Goal: Task Accomplishment & Management: Use online tool/utility

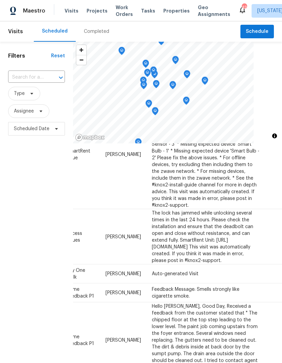
scroll to position [673, 68]
click at [0, 0] on icon at bounding box center [0, 0] width 0 height 0
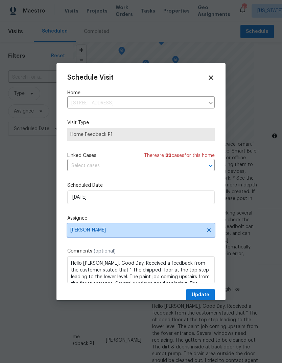
click at [212, 229] on icon at bounding box center [209, 229] width 5 height 5
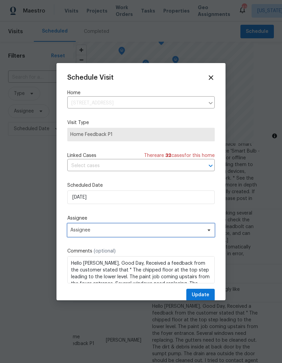
click at [142, 233] on span "Assignee" at bounding box center [136, 229] width 133 height 5
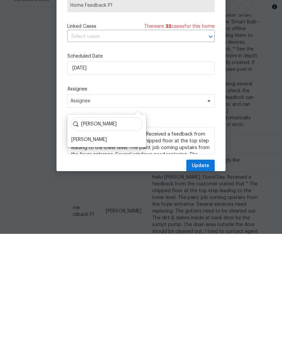
type input "Nels"
click at [100, 265] on div "Nelson Flores" at bounding box center [89, 268] width 36 height 7
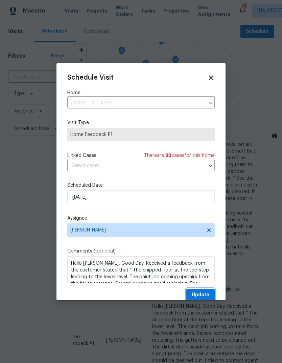
click at [203, 293] on span "Update" at bounding box center [201, 294] width 18 height 8
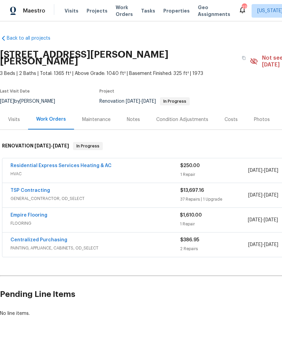
click at [22, 163] on link "Residential Express Services Heating & AC" at bounding box center [60, 165] width 101 height 5
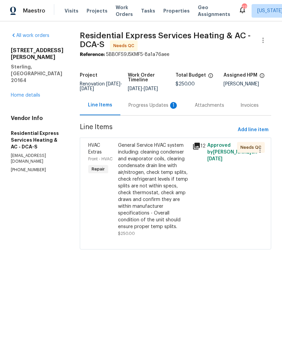
click at [155, 181] on div "General Service HVAC system including: cleaning condenser and evaporator coils,…" at bounding box center [153, 186] width 70 height 88
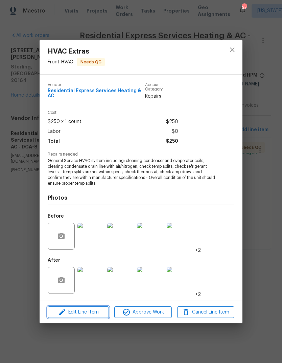
click at [91, 310] on span "Edit Line Item" at bounding box center [78, 312] width 57 height 8
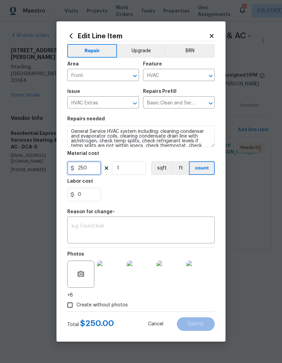
click at [92, 168] on input "250" at bounding box center [84, 168] width 34 height 14
type input "298"
click at [154, 225] on textarea at bounding box center [140, 230] width 139 height 14
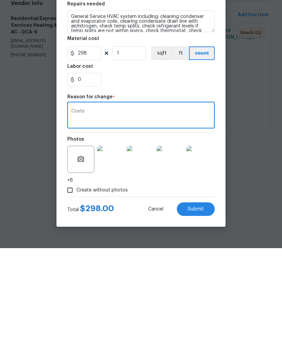
type textarea "Costs"
click at [193, 321] on span "Submit" at bounding box center [196, 323] width 16 height 5
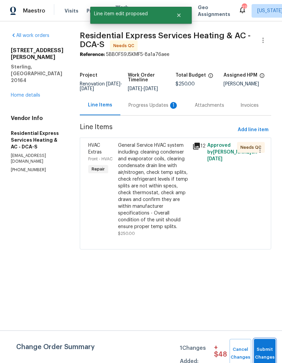
click at [264, 345] on button "Submit Changes" at bounding box center [265, 353] width 22 height 29
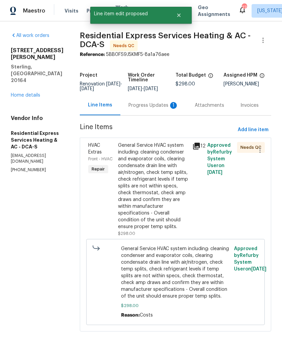
click at [150, 111] on div "Progress Updates 1" at bounding box center [154, 105] width 66 height 20
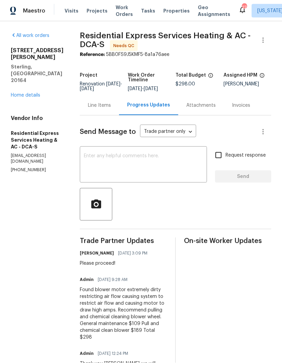
scroll to position [12, 0]
click at [104, 102] on div "Line Items" at bounding box center [99, 105] width 23 height 7
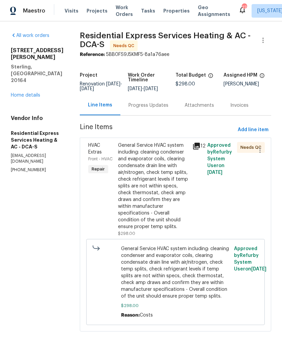
click at [153, 195] on div "General Service HVAC system including: cleaning condenser and evaporator coils,…" at bounding box center [153, 186] width 70 height 88
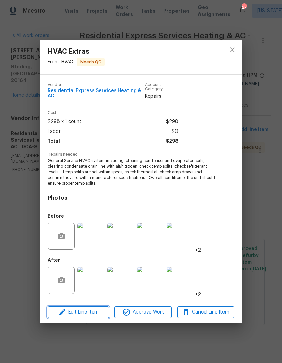
click at [90, 315] on button "Edit Line Item" at bounding box center [78, 312] width 61 height 12
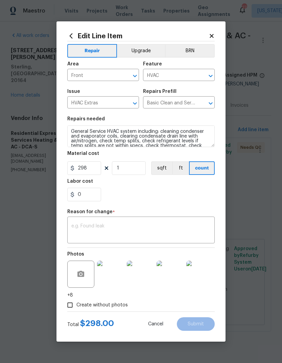
click at [206, 38] on h2 "Edit Line Item" at bounding box center [138, 35] width 142 height 7
click at [212, 36] on icon at bounding box center [212, 36] width 4 height 4
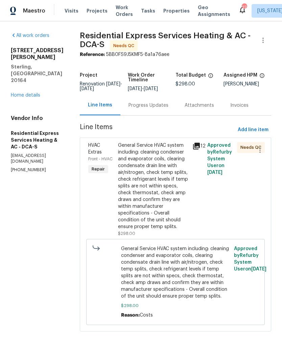
click at [159, 207] on div "General Service HVAC system including: cleaning condenser and evaporator coils,…" at bounding box center [153, 186] width 70 height 88
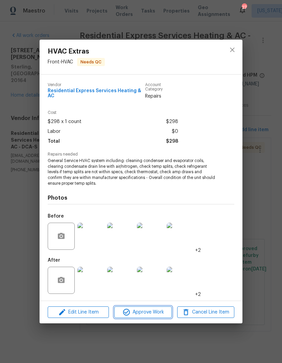
click at [145, 313] on span "Approve Work" at bounding box center [142, 312] width 53 height 8
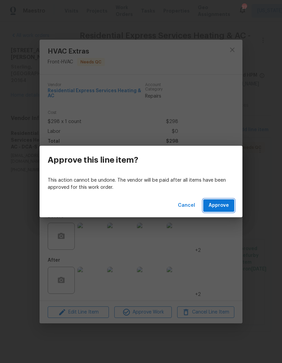
click at [222, 201] on button "Approve" at bounding box center [218, 205] width 31 height 13
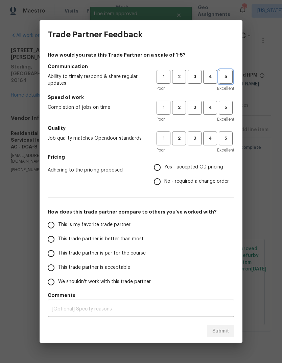
click at [226, 80] on span "5" at bounding box center [226, 77] width 13 height 8
click at [224, 105] on span "5" at bounding box center [226, 108] width 13 height 8
click at [228, 142] on button "5" at bounding box center [226, 138] width 14 height 14
click at [160, 166] on input "Yes - accepted OD pricing" at bounding box center [157, 167] width 14 height 14
radio input "true"
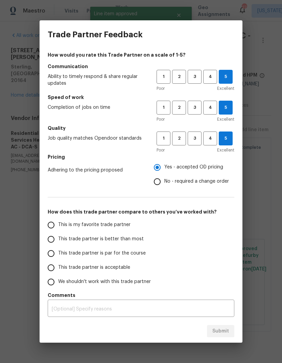
click at [58, 224] on input "This is my favorite trade partner" at bounding box center [51, 225] width 14 height 14
click at [224, 326] on button "Submit" at bounding box center [220, 331] width 27 height 13
radio input "true"
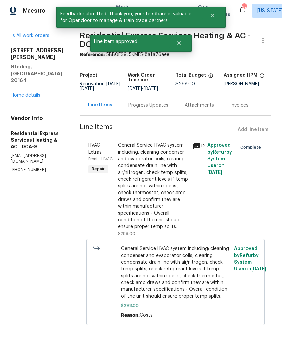
click at [21, 93] on link "Home details" at bounding box center [25, 95] width 29 height 5
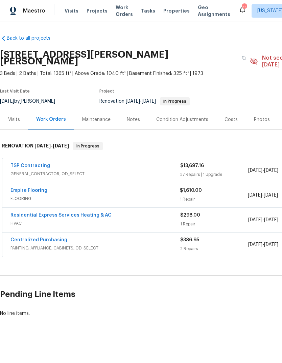
click at [25, 163] on link "TSP Contracting" at bounding box center [30, 165] width 40 height 5
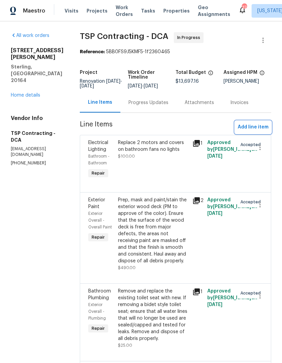
click at [257, 127] on span "Add line item" at bounding box center [253, 127] width 31 height 8
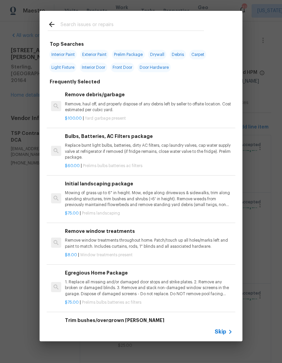
click at [119, 204] on p "Mowing of grass up to 6" in height. Mow, edge along driveways & sidewalks, trim…" at bounding box center [149, 198] width 168 height 17
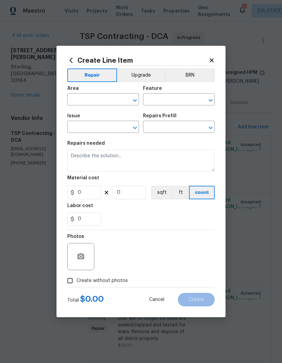
type input "Home Readiness Packages"
type input "Landscape Package"
type textarea "Mowing of grass up to 6" in height. Mow, edge along driveways & sidewalks, trim…"
type input "1"
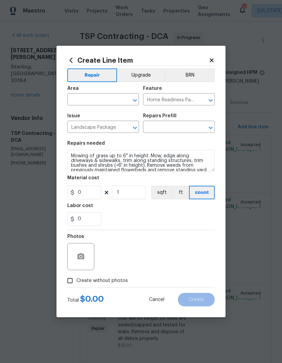
type input "Initial landscaping package $75.00"
click at [86, 193] on input "75" at bounding box center [84, 193] width 34 height 14
click at [86, 192] on input "75" at bounding box center [84, 193] width 34 height 14
click at [86, 189] on input "75" at bounding box center [84, 193] width 34 height 14
click at [88, 195] on input "75" at bounding box center [84, 193] width 34 height 14
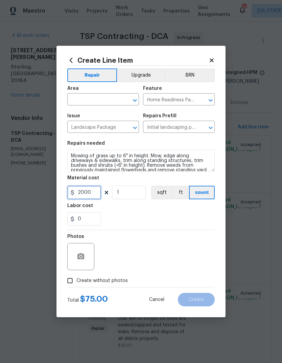
type input "2000"
click at [186, 220] on div "0" at bounding box center [141, 219] width 148 height 14
click at [90, 104] on input "text" at bounding box center [93, 100] width 53 height 10
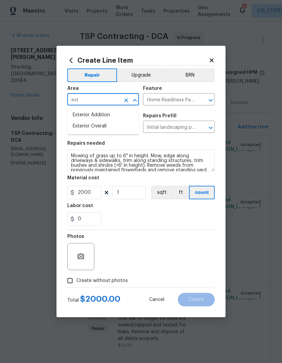
click at [108, 126] on li "Exterior Overall" at bounding box center [103, 126] width 72 height 11
type input "Exterior Overall"
click at [152, 223] on div "0" at bounding box center [141, 219] width 148 height 14
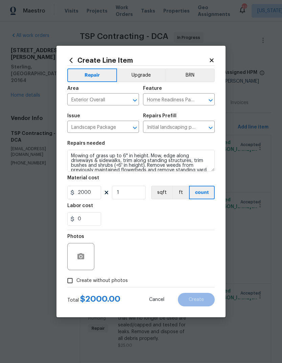
click at [66, 282] on input "Create without photos" at bounding box center [70, 280] width 13 height 13
checkbox input "true"
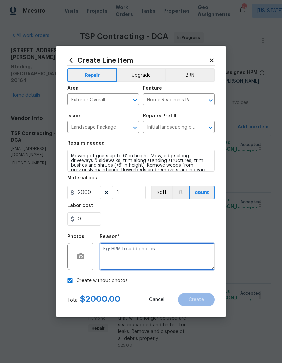
click at [174, 254] on textarea at bounding box center [157, 256] width 115 height 27
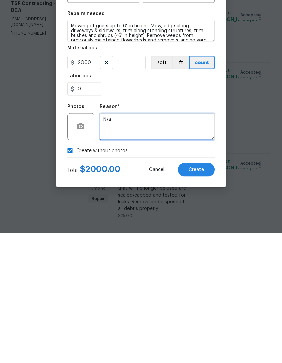
type textarea "N/a"
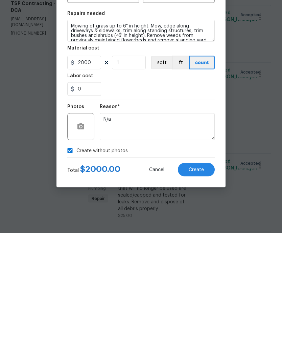
click at [201, 297] on span "Create" at bounding box center [196, 299] width 15 height 5
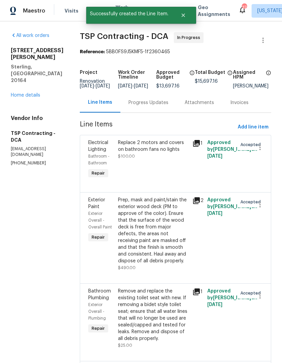
scroll to position [0, 0]
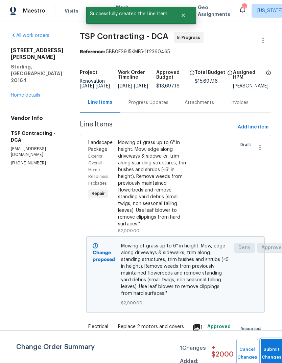
click at [273, 354] on span "Submit Changes" at bounding box center [271, 353] width 15 height 16
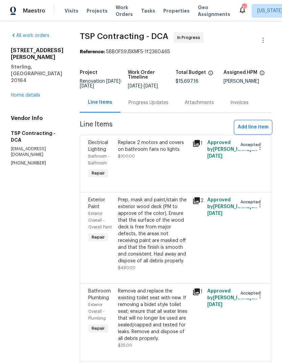
click at [257, 127] on span "Add line item" at bounding box center [253, 127] width 31 height 8
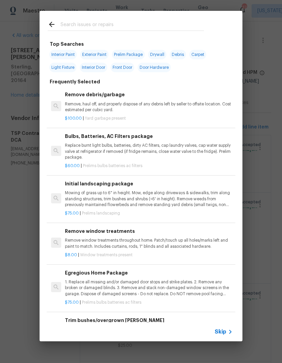
click at [113, 27] on input "text" at bounding box center [133, 25] width 144 height 10
type input "Vanity"
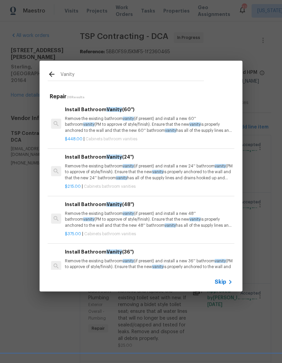
click at [122, 123] on p "Remove the existing bathroom vanity (if present) and install a new 60'' bathroo…" at bounding box center [149, 124] width 168 height 17
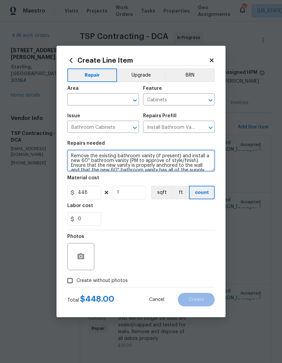
click at [69, 159] on textarea "Remove the existing bathroom vanity (if present) and install a new 60'' bathroo…" at bounding box center [141, 161] width 148 height 22
click at [89, 161] on textarea "Remove the existing bathroom vanity (if present) and install a new 60'' bathroo…" at bounding box center [141, 161] width 148 height 22
click at [100, 163] on textarea "Remove the existing bathroom vanity (if present) and install a new 60'' bathroo…" at bounding box center [141, 161] width 148 height 22
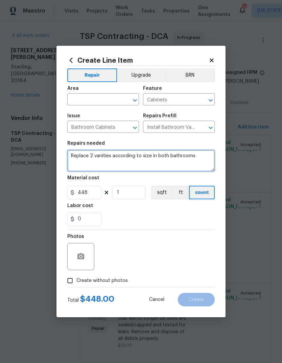
type textarea "Replace 2 vanities according to size in both bathrooms"
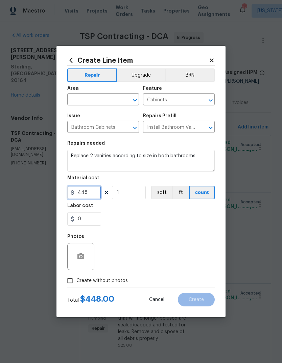
click at [89, 197] on input "448" at bounding box center [84, 193] width 34 height 14
click at [88, 197] on input "448" at bounding box center [84, 193] width 34 height 14
click at [89, 194] on input "448" at bounding box center [84, 193] width 34 height 14
type input "450"
click at [133, 195] on input "1" at bounding box center [129, 193] width 34 height 14
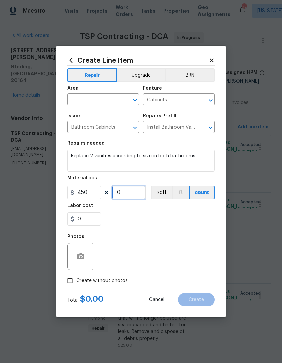
type input "2"
click at [94, 101] on input "text" at bounding box center [93, 100] width 53 height 10
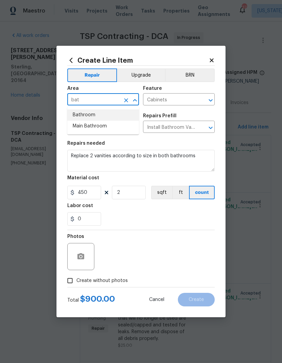
click at [92, 116] on li "Bathroom" at bounding box center [103, 114] width 72 height 11
type input "Bathroom"
click at [147, 73] on button "Upgrade" at bounding box center [141, 75] width 48 height 14
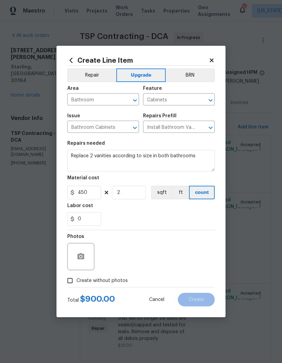
click at [166, 238] on div "Photos" at bounding box center [141, 252] width 148 height 44
click at [68, 281] on input "Create without photos" at bounding box center [70, 280] width 13 height 13
checkbox input "true"
click at [165, 257] on textarea at bounding box center [157, 256] width 115 height 27
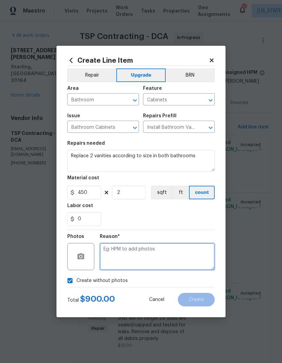
scroll to position [10, 0]
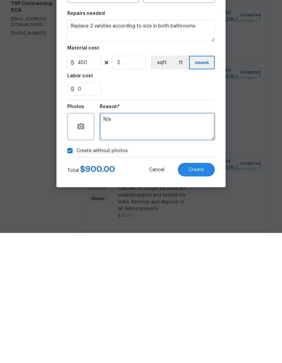
type textarea "N/a"
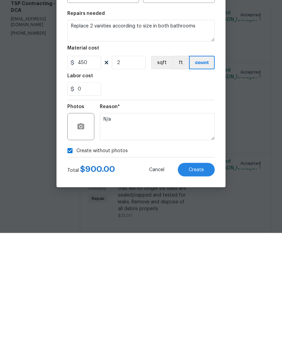
click at [197, 297] on span "Create" at bounding box center [196, 299] width 15 height 5
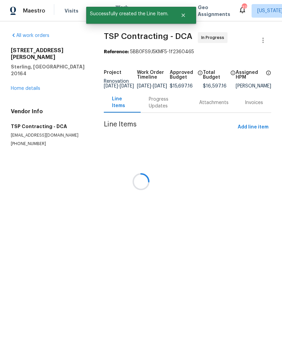
scroll to position [0, 0]
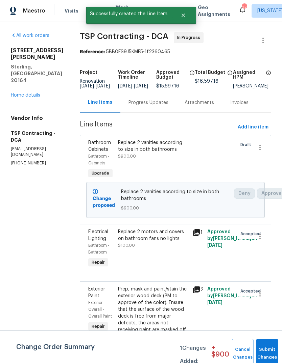
click at [264, 348] on button "Submit Changes" at bounding box center [268, 353] width 22 height 29
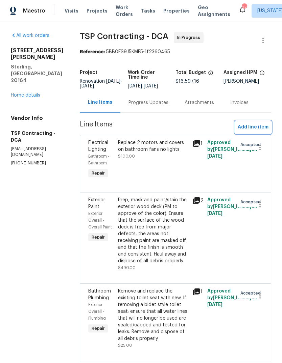
click at [258, 127] on span "Add line item" at bounding box center [253, 127] width 31 height 8
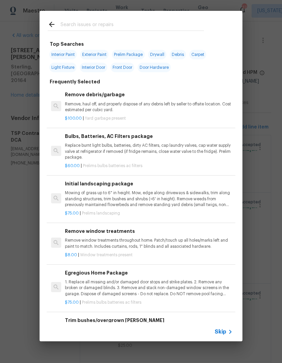
click at [147, 28] on input "text" at bounding box center [133, 25] width 144 height 10
type input "Paint"
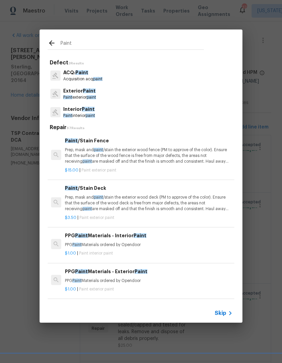
click at [88, 98] on p "Paint exterior paint" at bounding box center [79, 97] width 33 height 6
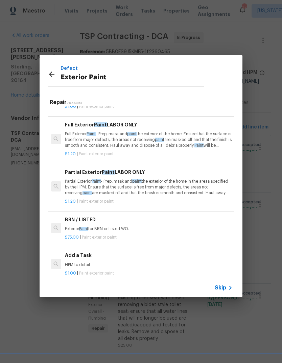
scroll to position [122, 0]
click at [121, 181] on p "Partial Exterior Paint - Prep, mask and paint the exterior of the home in the a…" at bounding box center [149, 186] width 168 height 17
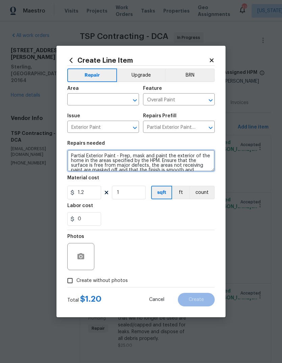
click at [125, 158] on textarea "Partial Exterior Paint - Prep, mask and paint the exterior of the home in the a…" at bounding box center [141, 161] width 148 height 22
click at [127, 159] on textarea "Partial Exterior Paint - Prep, mask and paint the exterior of the home in the a…" at bounding box center [141, 161] width 148 height 22
type textarea "Partial Exterior Paint - Prep, mask and paint the exterior of the home in the a…"
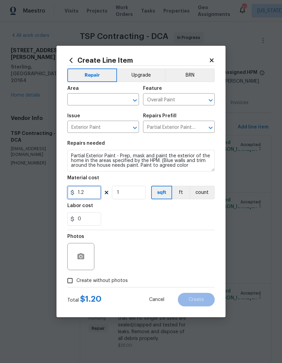
click at [93, 193] on input "1.2" at bounding box center [84, 193] width 34 height 14
type input "1200"
click at [167, 220] on div "0" at bounding box center [141, 219] width 148 height 14
click at [102, 100] on input "text" at bounding box center [93, 100] width 53 height 10
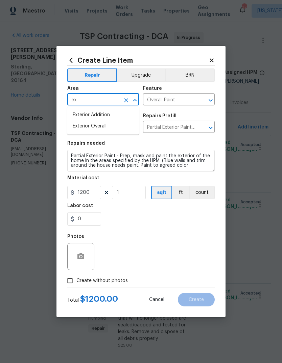
click at [112, 127] on li "Exterior Overall" at bounding box center [103, 126] width 72 height 11
type input "Exterior Overall"
click at [148, 75] on button "Upgrade" at bounding box center [141, 75] width 48 height 14
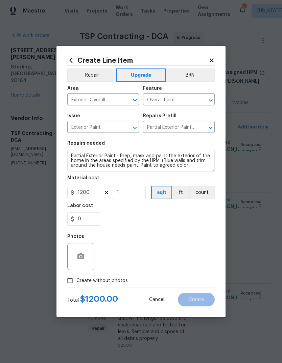
click at [68, 279] on input "Create without photos" at bounding box center [70, 280] width 13 height 13
checkbox input "true"
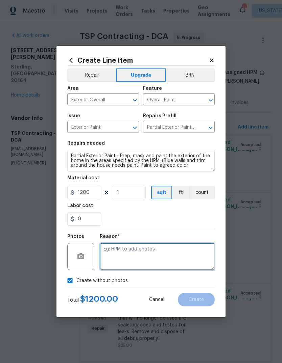
click at [167, 253] on textarea at bounding box center [157, 256] width 115 height 27
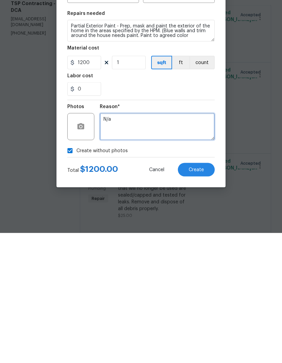
type textarea "N/a"
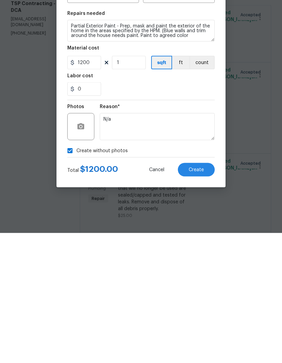
click at [196, 297] on span "Create" at bounding box center [196, 299] width 15 height 5
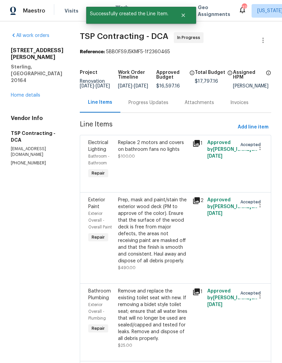
scroll to position [0, 0]
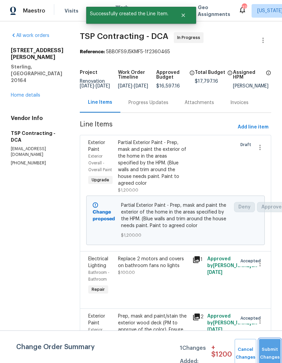
click at [266, 349] on button "Submit Changes" at bounding box center [270, 353] width 22 height 29
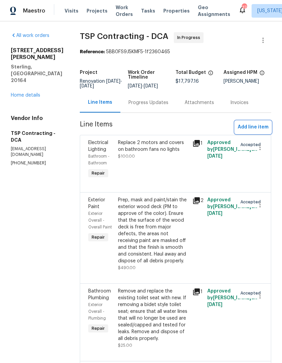
click at [264, 126] on span "Add line item" at bounding box center [253, 127] width 31 height 8
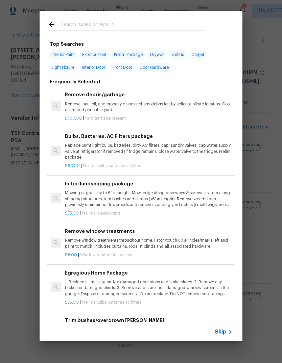
click at [136, 25] on input "text" at bounding box center [133, 25] width 144 height 10
type input "Door"
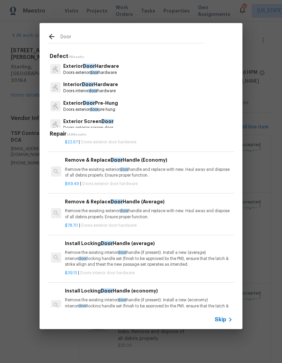
scroll to position [267, 0]
click at [140, 168] on p "Remove the exisiting exterior door handle and replace with new. Haul away and d…" at bounding box center [149, 172] width 168 height 12
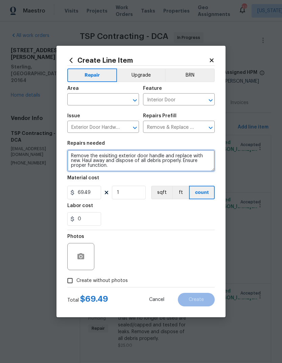
click at [139, 167] on textarea "Remove the exisiting exterior door handle and replace with new. Haul away and d…" at bounding box center [141, 161] width 148 height 22
type textarea "Replace all door knobs and hinges throughout the house"
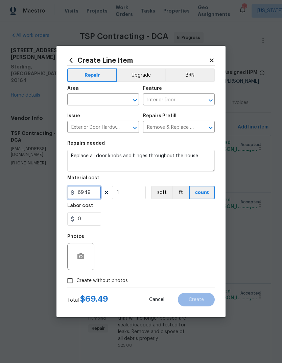
click at [90, 195] on input "69.49" at bounding box center [84, 193] width 34 height 14
click at [93, 194] on input "69.49" at bounding box center [84, 193] width 34 height 14
type input "600"
click at [103, 104] on input "text" at bounding box center [93, 100] width 53 height 10
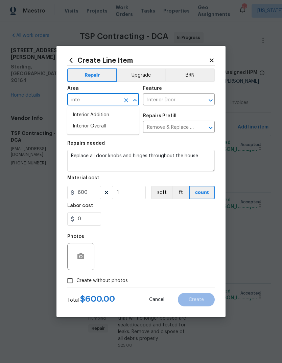
click at [109, 129] on li "Interior Overall" at bounding box center [103, 126] width 72 height 11
type input "Interior Overall"
click at [140, 76] on button "Upgrade" at bounding box center [141, 75] width 48 height 14
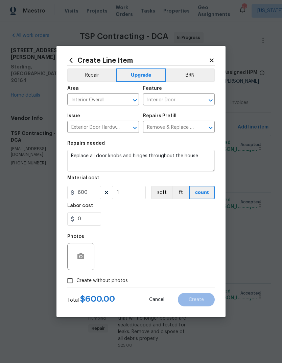
click at [185, 222] on div "0" at bounding box center [141, 219] width 148 height 14
click at [73, 281] on input "Create without photos" at bounding box center [70, 280] width 13 height 13
checkbox input "true"
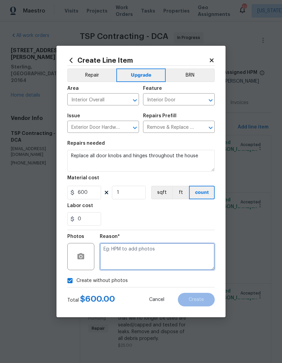
click at [169, 251] on textarea at bounding box center [157, 256] width 115 height 27
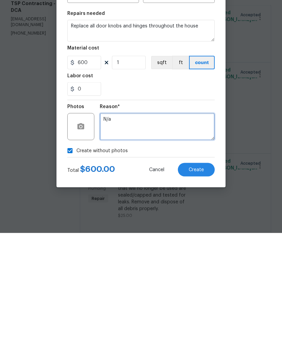
type textarea "N/a"
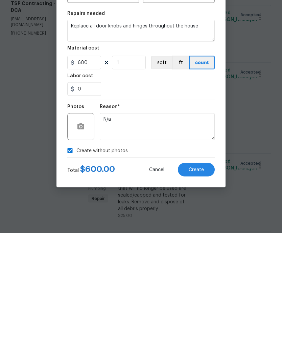
click at [205, 293] on button "Create" at bounding box center [196, 300] width 37 height 14
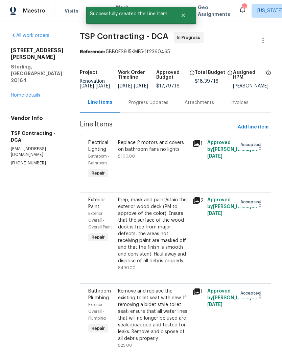
scroll to position [0, 0]
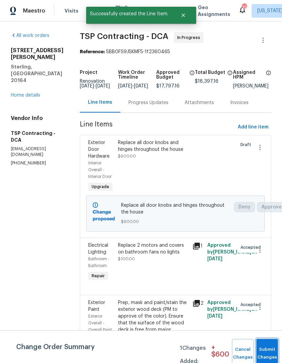
click at [267, 343] on button "Submit Changes" at bounding box center [268, 353] width 22 height 29
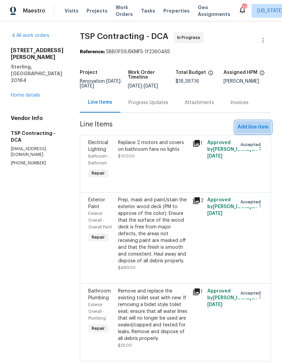
click at [257, 126] on span "Add line item" at bounding box center [253, 127] width 31 height 8
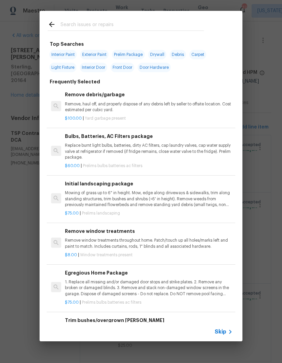
click at [126, 25] on input "text" at bounding box center [133, 25] width 144 height 10
type input "Lvp"
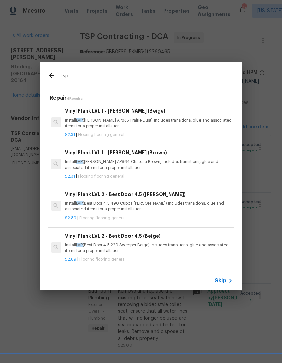
click at [116, 167] on p "Install LVP (Knighton AP864 Chateau Brown) Includes transitions, glue and assoc…" at bounding box center [149, 165] width 168 height 12
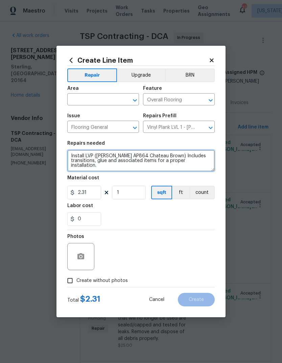
click at [118, 160] on textarea "Install LVP (Knighton AP864 Chateau Brown) Includes transitions, glue and assoc…" at bounding box center [141, 161] width 148 height 22
click at [119, 162] on textarea "Install LVP (Knighton AP864 Chateau Brown) Includes transitions, glue and assoc…" at bounding box center [141, 161] width 148 height 22
type textarea "Install LVP in specified area in laundry room, hallway and bathroom in lower le…"
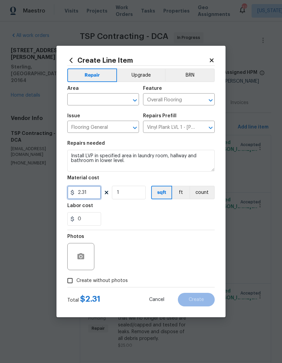
click at [90, 191] on input "2.31" at bounding box center [84, 193] width 34 height 14
click at [87, 196] on input "2.31" at bounding box center [84, 193] width 34 height 14
click at [85, 195] on input "2.31" at bounding box center [84, 193] width 34 height 14
type input "800"
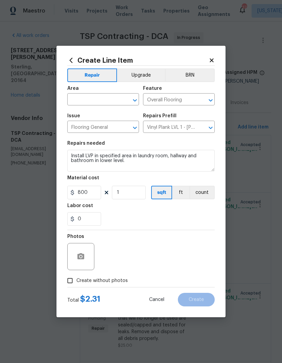
click at [169, 218] on div "0" at bounding box center [141, 219] width 148 height 14
click at [95, 101] on input "text" at bounding box center [93, 100] width 53 height 10
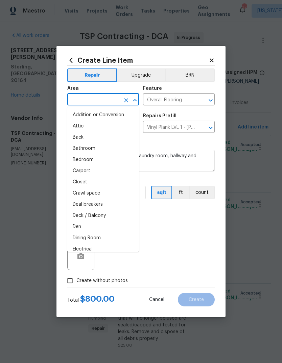
click at [147, 75] on button "Upgrade" at bounding box center [141, 75] width 48 height 14
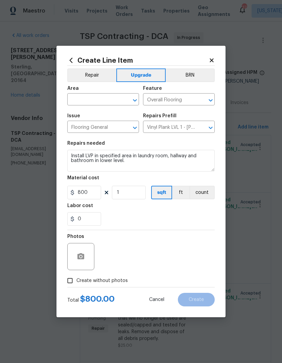
click at [89, 101] on input "text" at bounding box center [93, 100] width 53 height 10
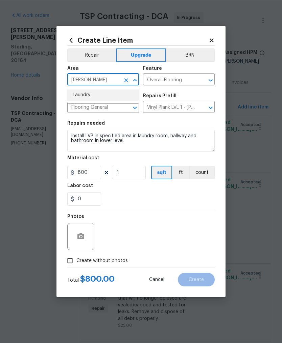
click at [86, 109] on li "Laundry" at bounding box center [103, 114] width 72 height 11
type input "Laundry"
click at [154, 230] on div "Photos" at bounding box center [141, 252] width 148 height 44
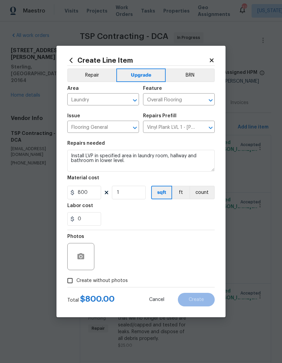
click at [72, 283] on input "Create without photos" at bounding box center [70, 280] width 13 height 13
checkbox input "true"
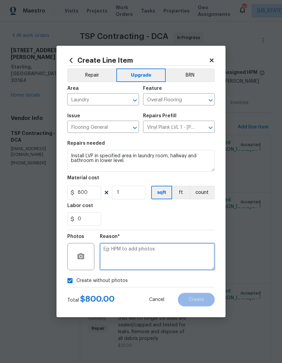
click at [164, 250] on textarea at bounding box center [157, 256] width 115 height 27
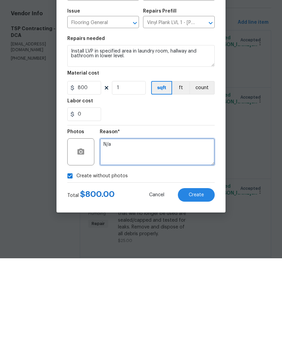
type textarea "N/a"
click at [201, 297] on span "Create" at bounding box center [196, 299] width 15 height 5
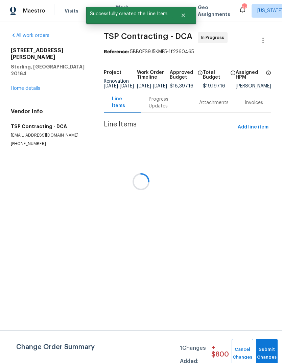
scroll to position [0, 0]
click at [265, 348] on button "Submit Changes" at bounding box center [267, 353] width 22 height 29
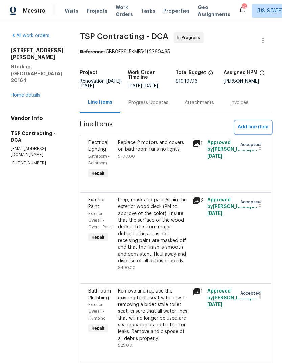
click at [255, 126] on span "Add line item" at bounding box center [253, 127] width 31 height 8
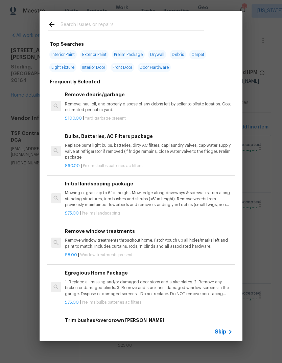
click at [105, 29] on input "text" at bounding box center [133, 25] width 144 height 10
type input "Light"
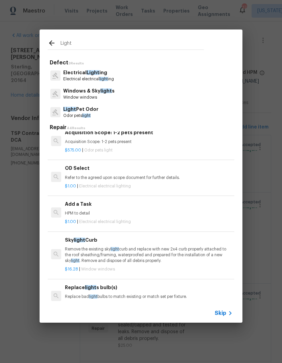
scroll to position [656, 0]
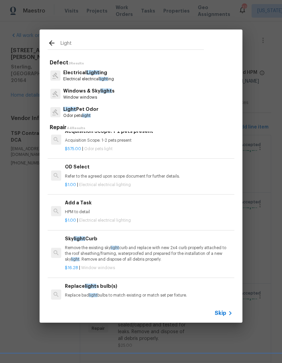
click at [120, 213] on p "HPM to detail" at bounding box center [149, 212] width 168 height 6
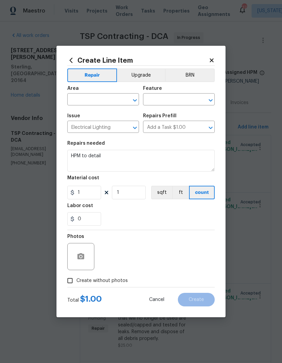
click at [99, 103] on input "text" at bounding box center [93, 100] width 53 height 10
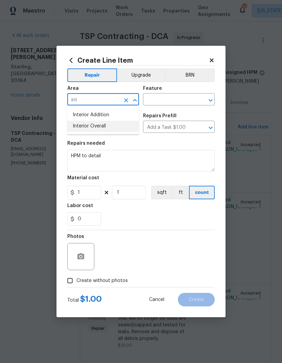
click at [106, 128] on li "Interior Overall" at bounding box center [103, 126] width 72 height 11
type input "Interior Overall"
click at [171, 101] on input "text" at bounding box center [169, 100] width 53 height 10
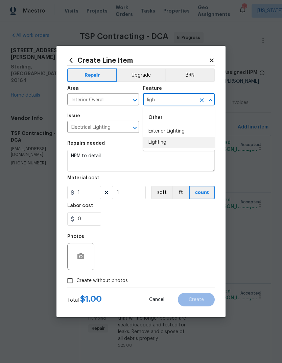
click at [176, 142] on li "Lighting" at bounding box center [179, 142] width 72 height 11
type input "Lighting"
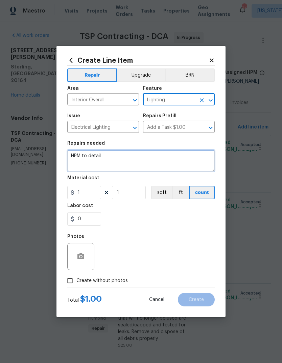
click at [93, 157] on textarea "HPM to detail" at bounding box center [141, 161] width 148 height 22
click at [98, 156] on textarea "HPM to detail" at bounding box center [141, 161] width 148 height 22
click at [95, 156] on textarea "HPM to detail" at bounding box center [141, 161] width 148 height 22
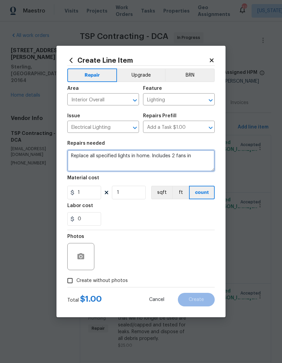
click at [171, 157] on textarea "Replace all specified lights in home. Includes 2 fans in" at bounding box center [141, 161] width 148 height 22
click at [177, 155] on textarea "Replace all specified lights in home. Includes (2 fans in" at bounding box center [141, 161] width 148 height 22
click at [204, 157] on textarea "Replace all specified lights in home. Includes (2) fans in" at bounding box center [141, 161] width 148 height 22
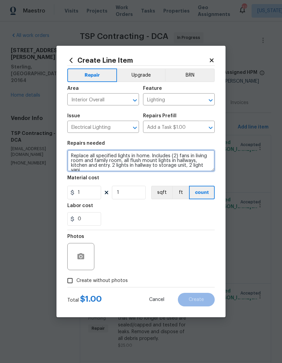
scroll to position [1, 0]
type textarea "Replace all specified lights in home. Includes (2) fans in living room and fami…"
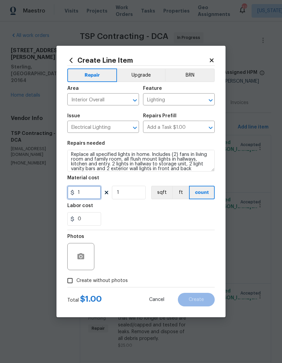
click at [87, 195] on input "1" at bounding box center [84, 193] width 34 height 14
type input "1200"
click at [144, 77] on button "Upgrade" at bounding box center [141, 75] width 48 height 14
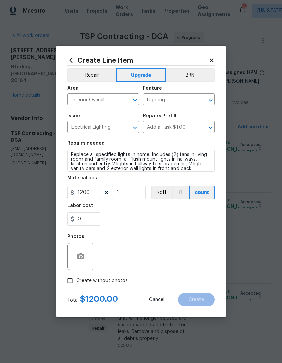
click at [72, 283] on input "Create without photos" at bounding box center [70, 280] width 13 height 13
checkbox input "true"
click at [173, 254] on textarea at bounding box center [157, 256] width 115 height 27
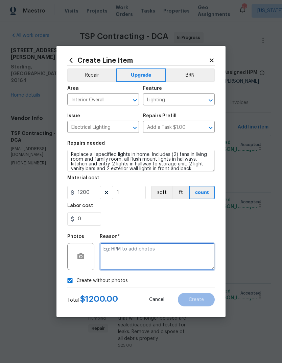
scroll to position [10, 0]
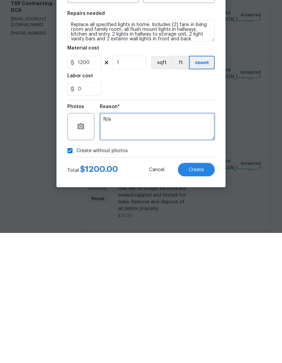
type textarea "N/a"
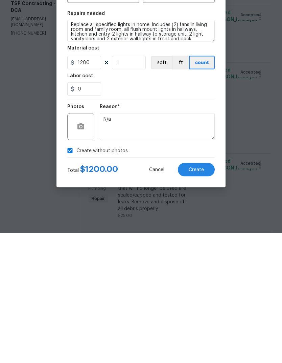
click at [196, 297] on span "Create" at bounding box center [196, 299] width 15 height 5
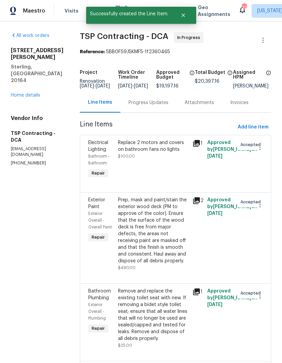
scroll to position [0, 0]
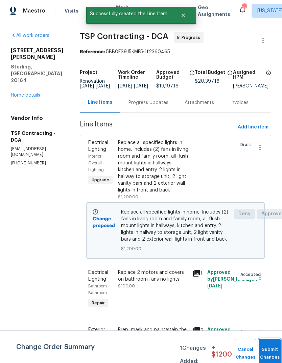
click at [266, 350] on button "Submit Changes" at bounding box center [270, 353] width 22 height 29
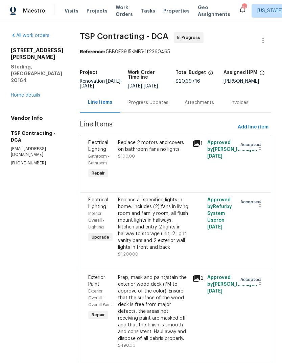
click at [16, 93] on link "Home details" at bounding box center [25, 95] width 29 height 5
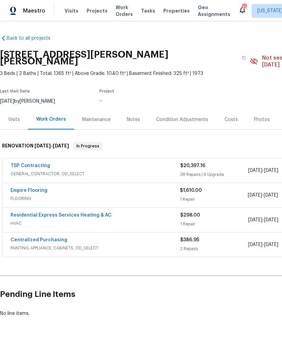
click at [21, 89] on span "Last Visit Date" at bounding box center [15, 91] width 30 height 4
click at [242, 56] on icon "button" at bounding box center [244, 58] width 4 height 4
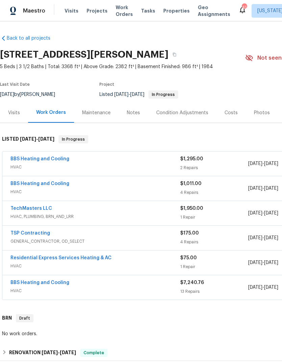
click at [7, 116] on div "Visits" at bounding box center [14, 113] width 28 height 20
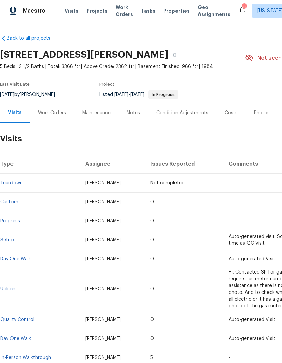
click at [50, 116] on div "Work Orders" at bounding box center [52, 112] width 28 height 7
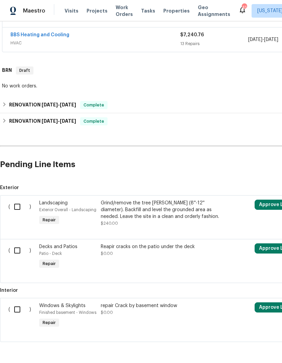
scroll to position [247, 0]
click at [18, 207] on input "checkbox" at bounding box center [19, 207] width 19 height 14
checkbox input "true"
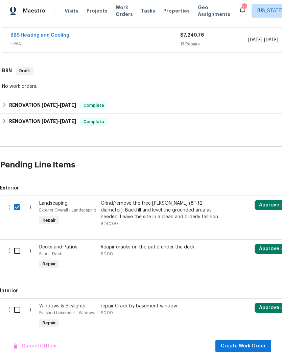
click at [16, 253] on input "checkbox" at bounding box center [19, 250] width 19 height 14
checkbox input "true"
click at [24, 311] on input "checkbox" at bounding box center [19, 309] width 19 height 14
checkbox input "true"
click at [37, 351] on button "Cancel (3) Items" at bounding box center [37, 346] width 52 height 13
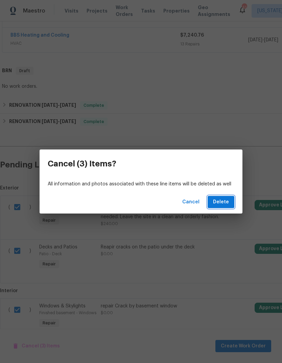
click at [232, 198] on button "Delete" at bounding box center [221, 202] width 27 height 13
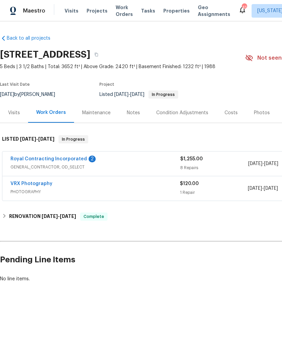
click at [23, 160] on link "Royal Contracting Incorporated" at bounding box center [48, 158] width 77 height 5
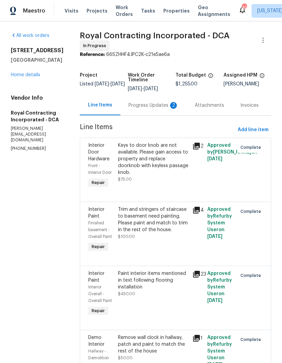
click at [163, 109] on div "Progress Updates 2" at bounding box center [154, 105] width 50 height 7
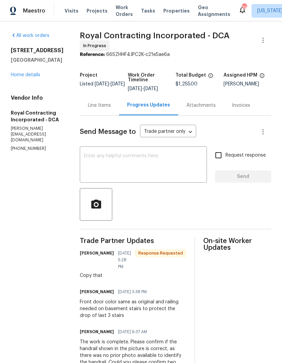
click at [14, 76] on link "Home details" at bounding box center [25, 74] width 29 height 5
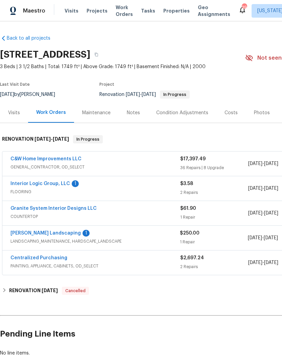
click at [26, 234] on link "[PERSON_NAME] Landscaping" at bounding box center [45, 233] width 70 height 5
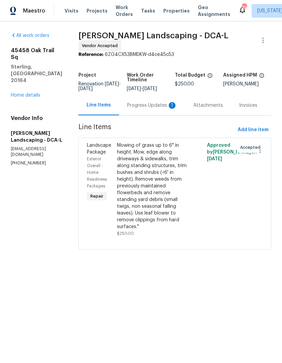
click at [156, 109] on div "Progress Updates 1" at bounding box center [152, 105] width 50 height 7
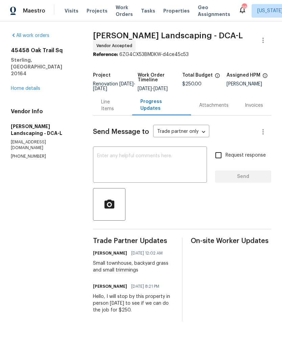
click at [12, 86] on link "Home details" at bounding box center [25, 88] width 29 height 5
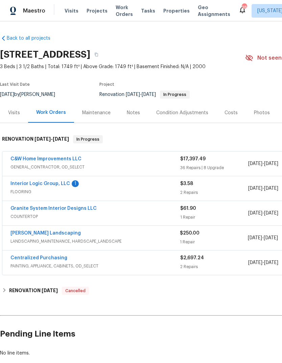
click at [19, 184] on link "Interior Logic Group, LLC" at bounding box center [40, 183] width 60 height 5
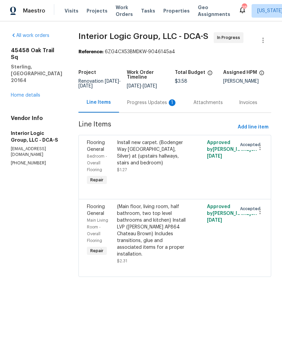
click at [157, 101] on div "Progress Updates 1" at bounding box center [152, 102] width 50 height 7
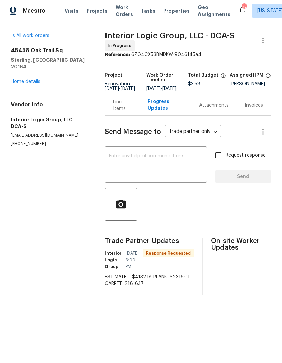
click at [122, 111] on div "Line Items" at bounding box center [122, 106] width 19 height 14
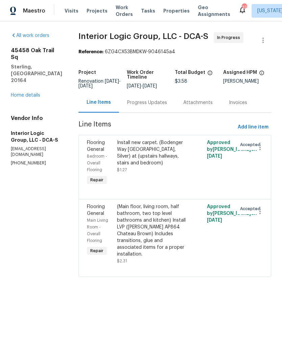
click at [161, 240] on div "(Main floor, living room, half bathroom, two top level bathrooms and kitchen) I…" at bounding box center [152, 230] width 71 height 54
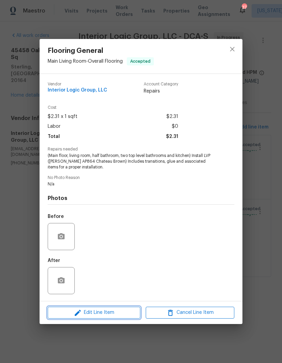
click at [110, 314] on span "Edit Line Item" at bounding box center [94, 312] width 89 height 8
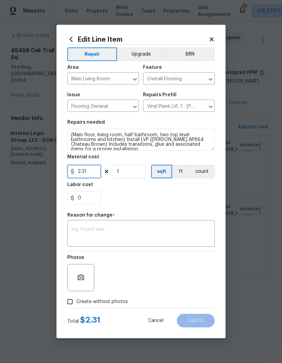
click at [94, 170] on input "2.31" at bounding box center [84, 172] width 34 height 14
type input "2316.01"
click at [142, 55] on button "Upgrade" at bounding box center [141, 54] width 48 height 14
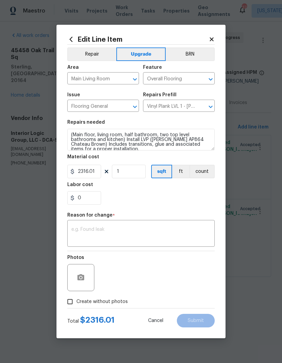
click at [147, 231] on textarea at bounding box center [140, 234] width 139 height 14
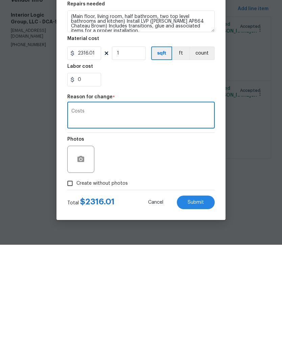
type textarea "Costs"
click at [203, 318] on span "Submit" at bounding box center [196, 320] width 16 height 5
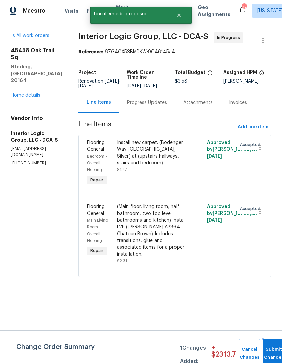
click at [273, 349] on button "Submit Changes" at bounding box center [274, 353] width 22 height 29
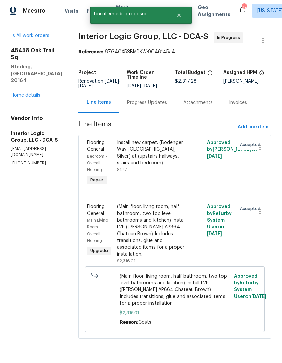
click at [160, 106] on div "Progress Updates" at bounding box center [147, 102] width 40 height 7
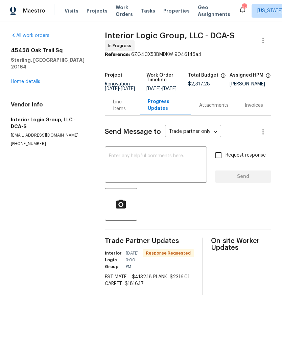
click at [122, 109] on div "Line Items" at bounding box center [122, 106] width 19 height 14
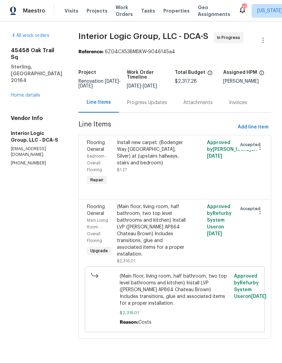
click at [153, 161] on div "Install new carpet. (Bodenger Way 945 Winter Ash, Silver) at (upstairs hallways…" at bounding box center [152, 152] width 71 height 27
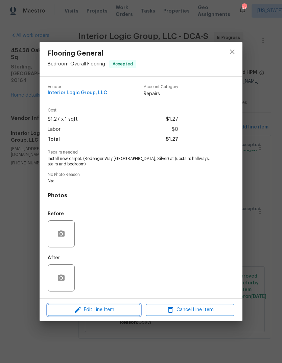
click at [103, 314] on span "Edit Line Item" at bounding box center [94, 309] width 89 height 8
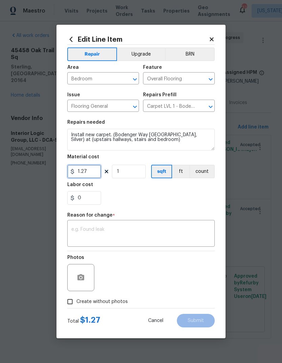
click at [93, 174] on input "1.27" at bounding box center [84, 172] width 34 height 14
type input "1816.17"
click at [179, 199] on div "0" at bounding box center [141, 198] width 148 height 14
click at [141, 234] on textarea at bounding box center [140, 234] width 139 height 14
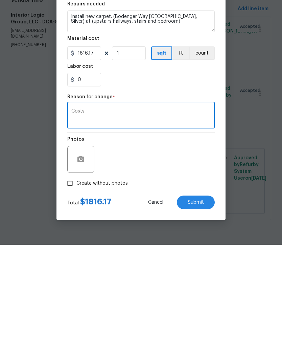
type textarea "Costs"
click at [198, 318] on span "Submit" at bounding box center [196, 320] width 16 height 5
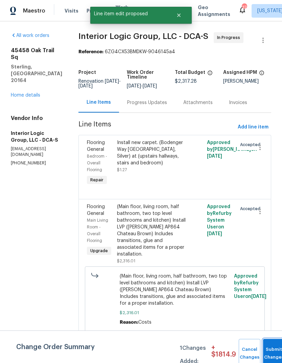
click at [275, 351] on button "Submit Changes" at bounding box center [274, 353] width 22 height 29
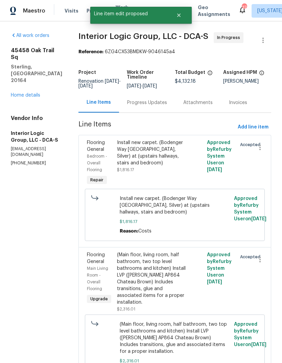
click at [17, 93] on link "Home details" at bounding box center [25, 95] width 29 height 5
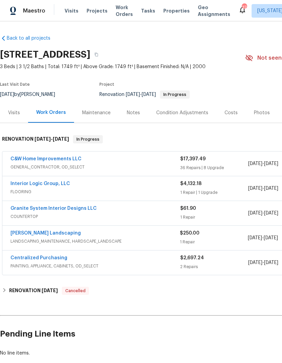
click at [29, 208] on link "Granite System Interior Designs LLC" at bounding box center [53, 208] width 86 height 5
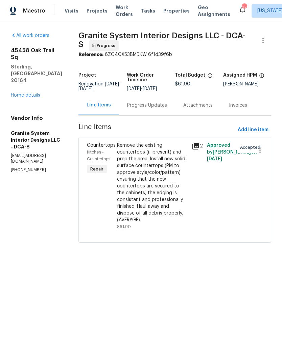
click at [150, 108] on div "Progress Updates" at bounding box center [147, 105] width 40 height 7
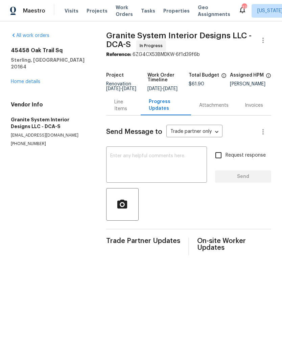
click at [26, 79] on link "Home details" at bounding box center [25, 81] width 29 height 5
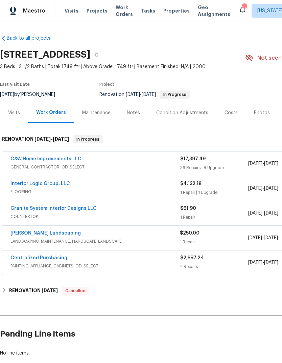
click at [24, 210] on link "Granite System Interior Designs LLC" at bounding box center [53, 208] width 86 height 5
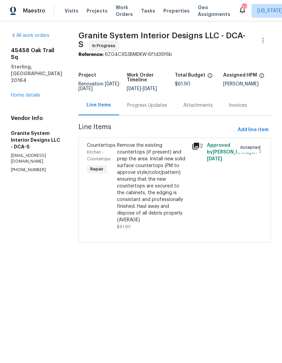
click at [148, 186] on div "Remove the existing countertops (if present) and prep the area. Install new sol…" at bounding box center [152, 182] width 71 height 81
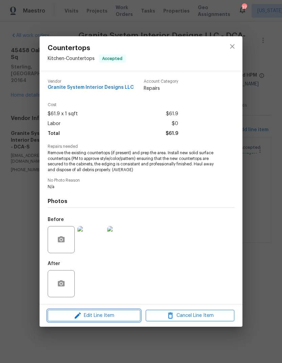
click at [108, 314] on span "Edit Line Item" at bounding box center [94, 315] width 89 height 8
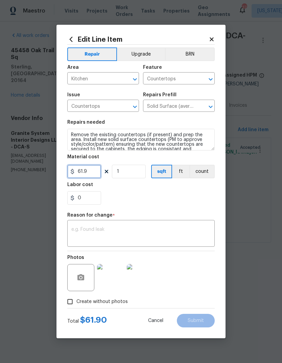
click at [87, 173] on input "61.9" at bounding box center [84, 172] width 34 height 14
click at [86, 173] on input "61.9" at bounding box center [84, 172] width 34 height 14
click at [85, 172] on input "61.9" at bounding box center [84, 172] width 34 height 14
type input "2100"
click at [145, 53] on button "Upgrade" at bounding box center [141, 54] width 48 height 14
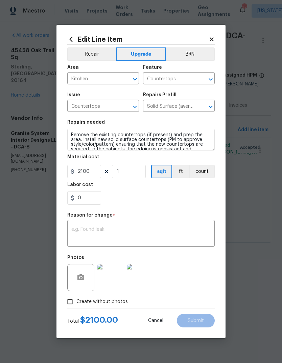
click at [170, 197] on div "0" at bounding box center [141, 198] width 148 height 14
click at [135, 235] on textarea at bounding box center [140, 234] width 139 height 14
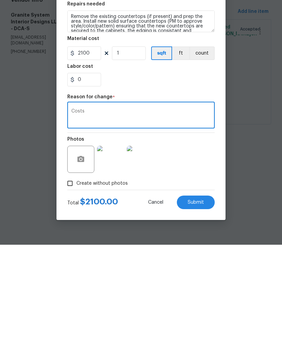
type textarea "Costs"
click at [200, 318] on span "Submit" at bounding box center [196, 320] width 16 height 5
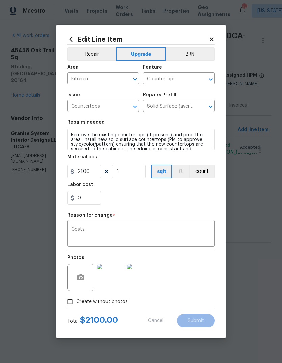
type input "61.9"
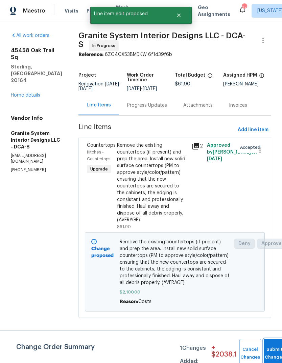
click at [269, 348] on button "Submit Changes" at bounding box center [275, 353] width 22 height 29
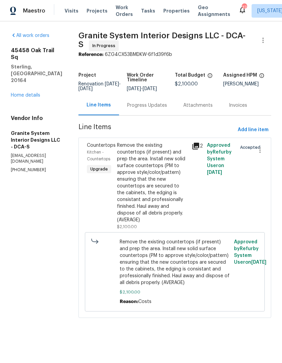
click at [17, 93] on link "Home details" at bounding box center [25, 95] width 29 height 5
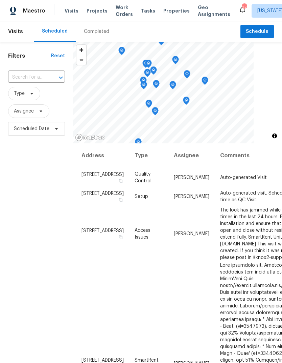
click at [28, 80] on input "text" at bounding box center [27, 77] width 38 height 10
type input "crys"
click at [39, 100] on li "[STREET_ADDRESS][PERSON_NAME]" at bounding box center [36, 96] width 57 height 18
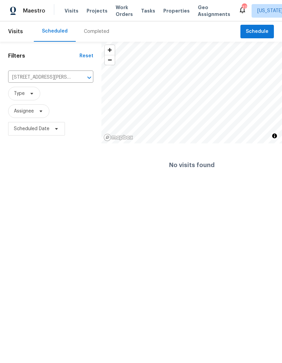
click at [92, 5] on div "Visits Projects Work Orders Tasks Properties Geo Assignments" at bounding box center [152, 11] width 174 height 14
click at [94, 13] on span "Projects" at bounding box center [97, 10] width 21 height 7
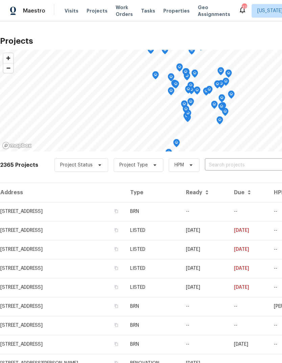
click at [220, 166] on input "text" at bounding box center [244, 165] width 78 height 10
type input "crys"
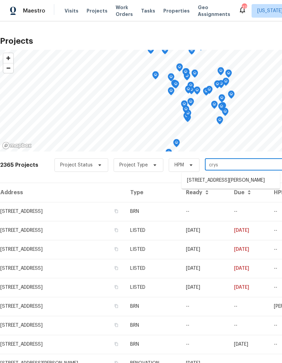
click at [236, 180] on li "[STREET_ADDRESS][PERSON_NAME]" at bounding box center [231, 180] width 99 height 11
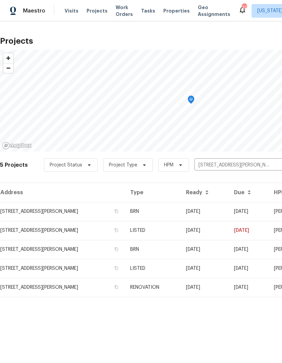
click at [25, 212] on td "[STREET_ADDRESS][PERSON_NAME]" at bounding box center [62, 211] width 125 height 19
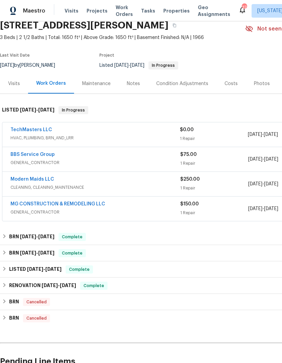
scroll to position [30, 0]
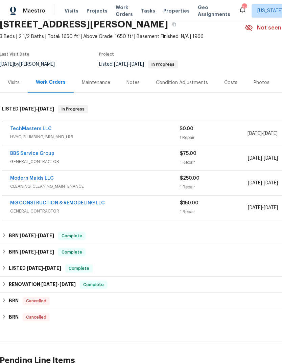
click at [21, 154] on link "BBS Service Group" at bounding box center [32, 153] width 44 height 5
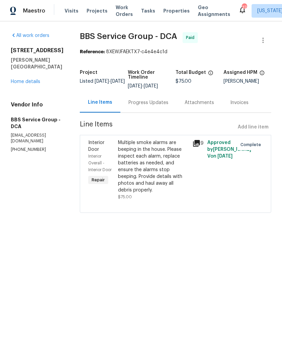
click at [17, 82] on link "Home details" at bounding box center [25, 81] width 29 height 5
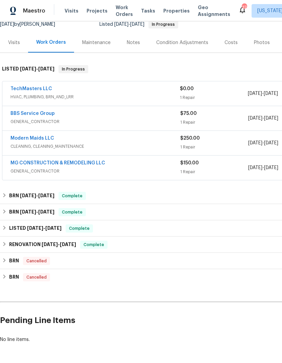
scroll to position [70, 0]
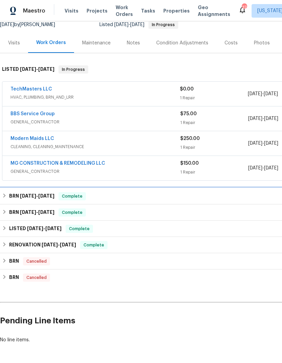
click at [13, 195] on h6 "BRN 8/6/25 - 8/11/25" at bounding box center [31, 196] width 45 height 8
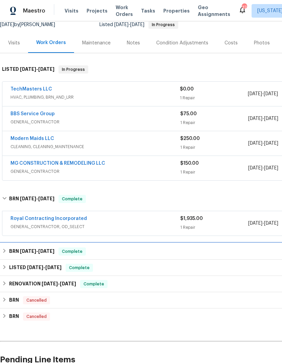
click at [9, 253] on h6 "BRN 4/18/25 - 4/18/25" at bounding box center [31, 251] width 45 height 8
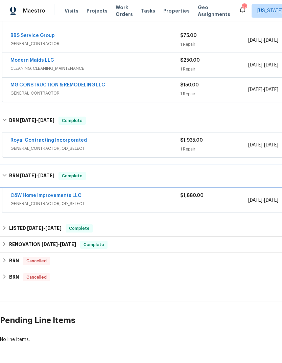
scroll to position [148, 0]
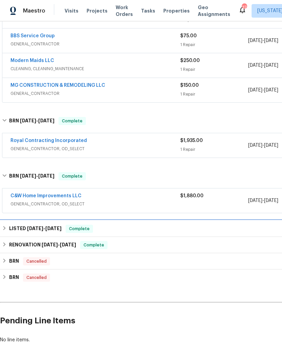
click at [13, 229] on h6 "LISTED 3/14/25 - 4/9/25" at bounding box center [35, 228] width 52 height 8
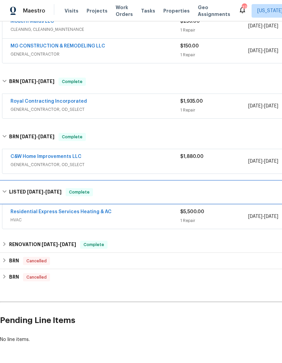
scroll to position [187, 0]
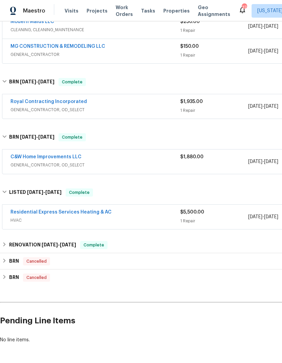
click at [25, 214] on link "Residential Express Services Heating & AC" at bounding box center [60, 212] width 101 height 5
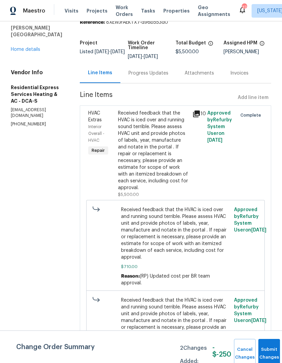
scroll to position [30, 0]
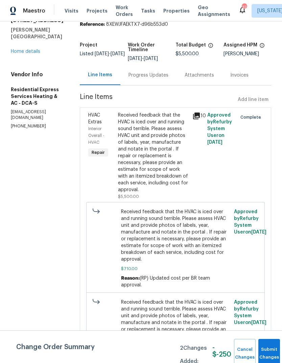
click at [199, 117] on icon at bounding box center [196, 115] width 7 height 7
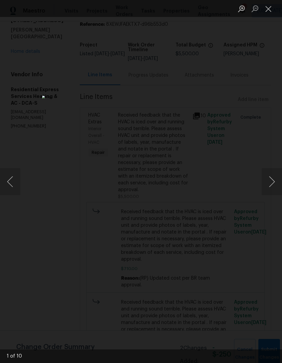
click at [273, 12] on button "Close lightbox" at bounding box center [269, 9] width 14 height 12
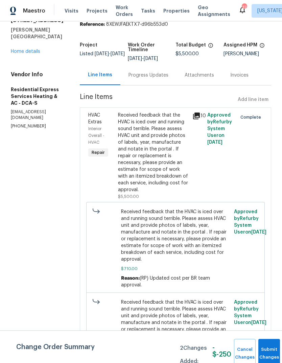
click at [154, 80] on div "Progress Updates" at bounding box center [149, 75] width 56 height 20
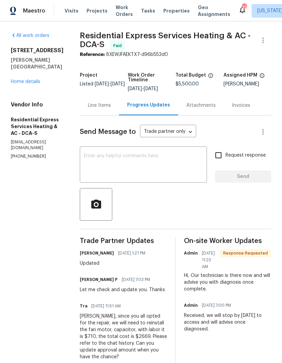
scroll to position [-9, 0]
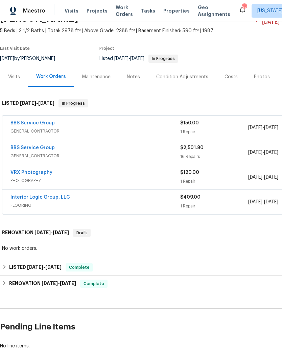
scroll to position [42, 0]
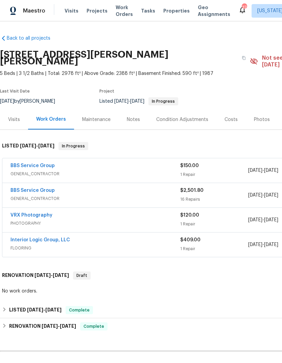
click at [25, 163] on link "BBS Service Group" at bounding box center [32, 165] width 44 height 5
